Goal: Task Accomplishment & Management: Manage account settings

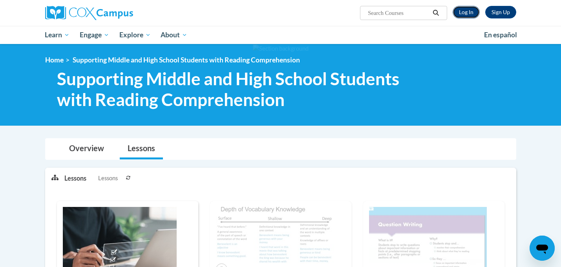
click at [471, 15] on link "Log In" at bounding box center [466, 12] width 27 height 13
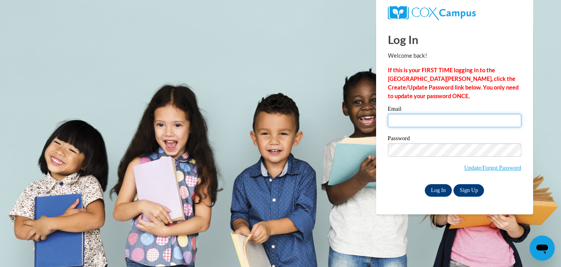
type input "amanda.lindsay@gwinnettcounty.com"
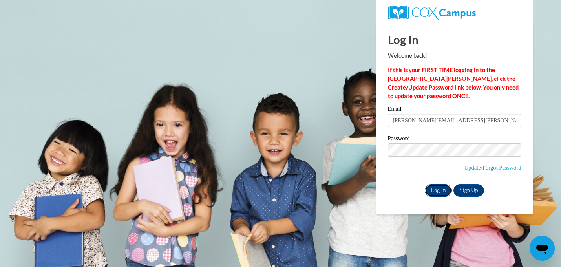
click at [440, 191] on input "Log In" at bounding box center [438, 190] width 27 height 13
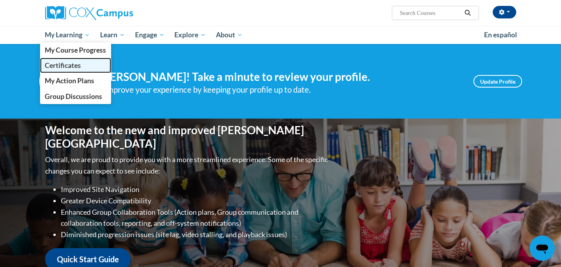
click at [68, 69] on span "Certificates" at bounding box center [63, 65] width 36 height 8
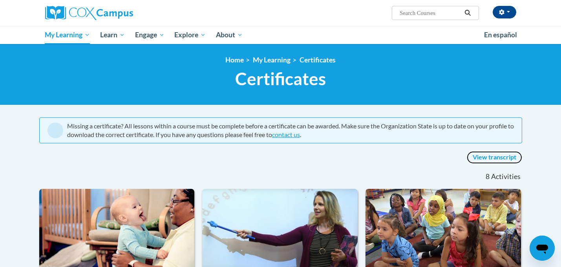
click at [495, 155] on link "View transcript" at bounding box center [494, 157] width 55 height 13
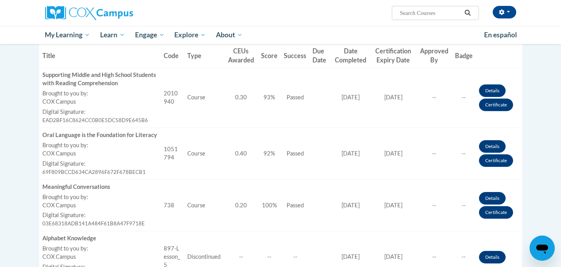
scroll to position [235, 0]
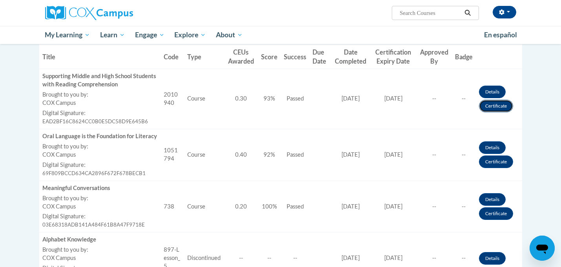
click at [499, 106] on link "Certificate" at bounding box center [496, 106] width 34 height 13
click at [494, 91] on link "Details" at bounding box center [492, 92] width 27 height 13
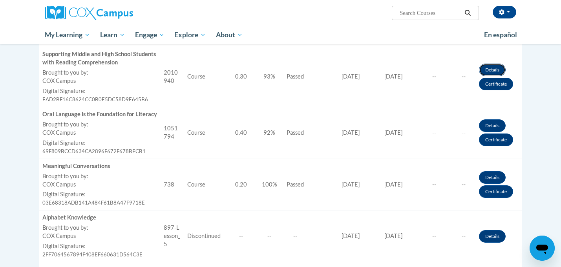
scroll to position [271, 0]
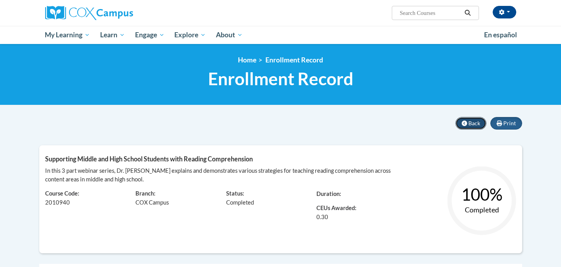
click at [470, 121] on span "Back" at bounding box center [475, 123] width 12 height 7
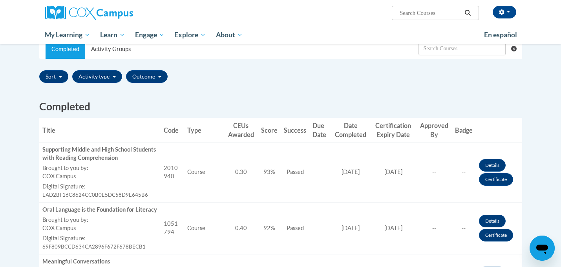
scroll to position [181, 0]
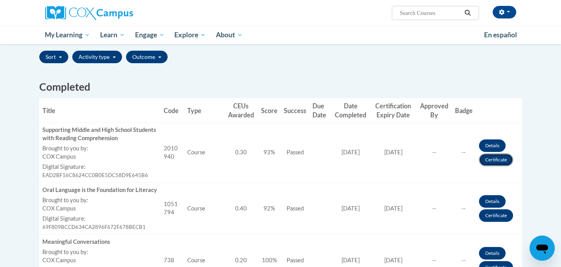
click at [493, 159] on link "Certificate" at bounding box center [496, 160] width 34 height 13
click at [497, 213] on link "Certificate" at bounding box center [496, 215] width 34 height 13
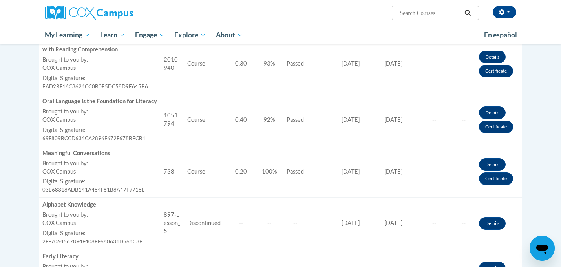
scroll to position [278, 0]
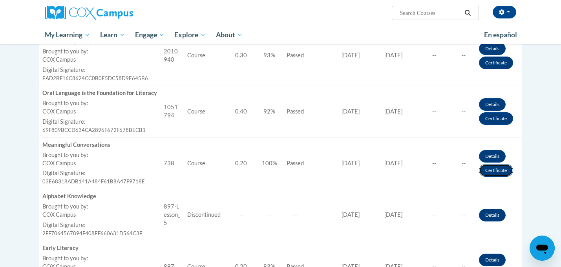
click at [487, 169] on link "Certificate" at bounding box center [496, 170] width 34 height 13
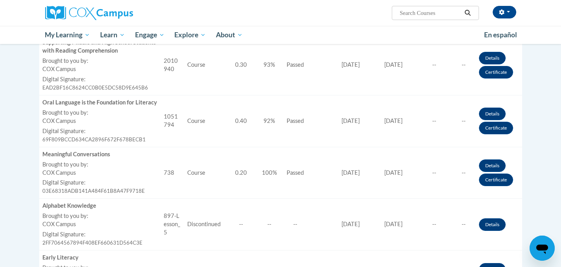
scroll to position [271, 0]
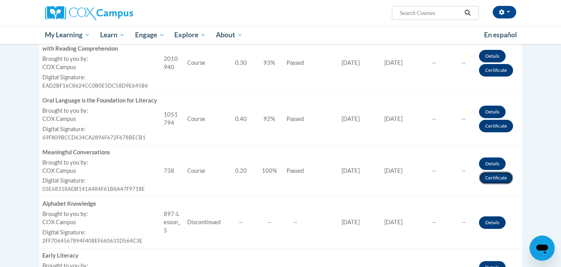
click at [505, 176] on link "Certificate" at bounding box center [496, 178] width 34 height 13
